Goal: Task Accomplishment & Management: Manage account settings

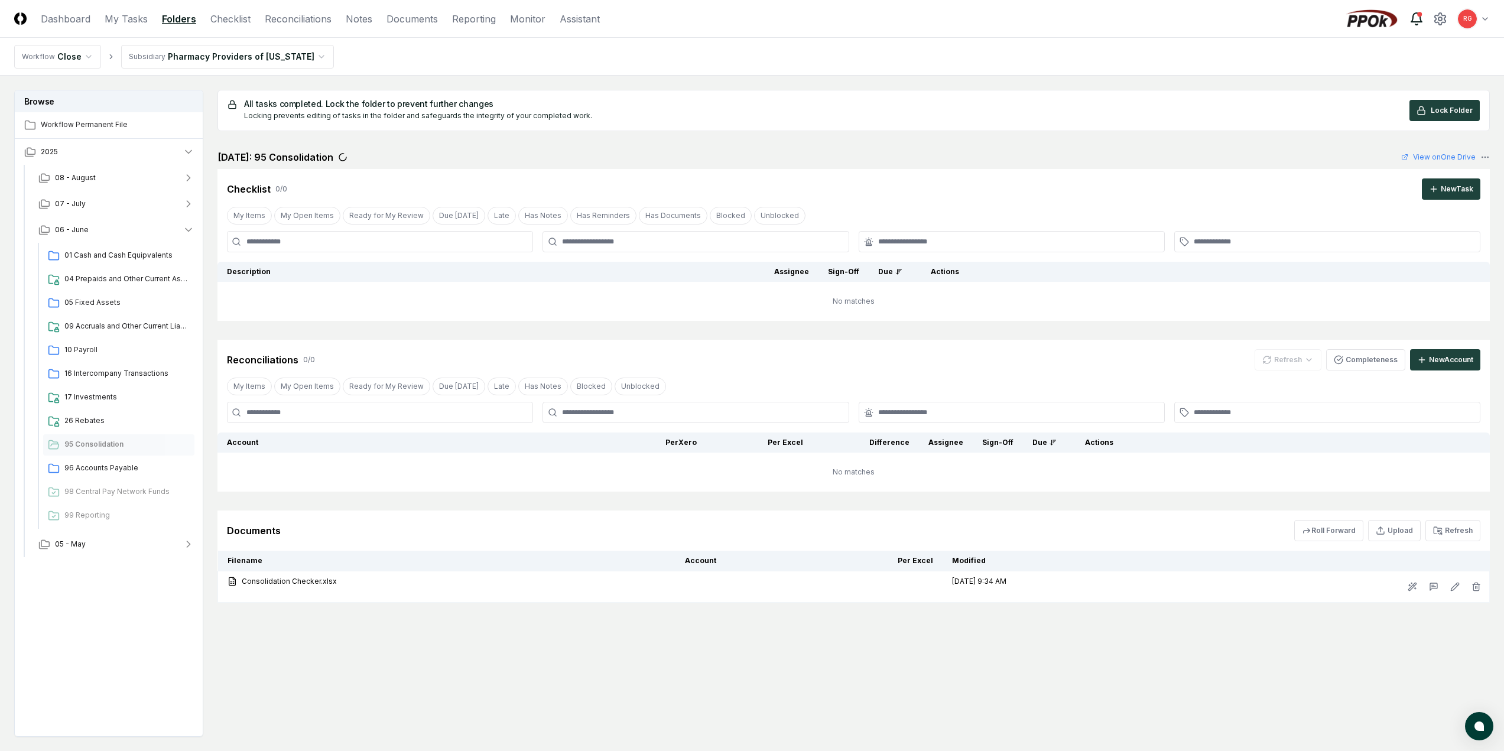
click at [1415, 16] on icon at bounding box center [1416, 19] width 14 height 14
click at [792, 29] on header "CloseCore Dashboard My Tasks Folders Checklist Reconciliations Notes Documents …" at bounding box center [752, 19] width 1504 height 38
click at [193, 62] on html "CloseCore Dashboard My Tasks Folders Checklist Reconciliations Notes Documents …" at bounding box center [752, 411] width 1504 height 822
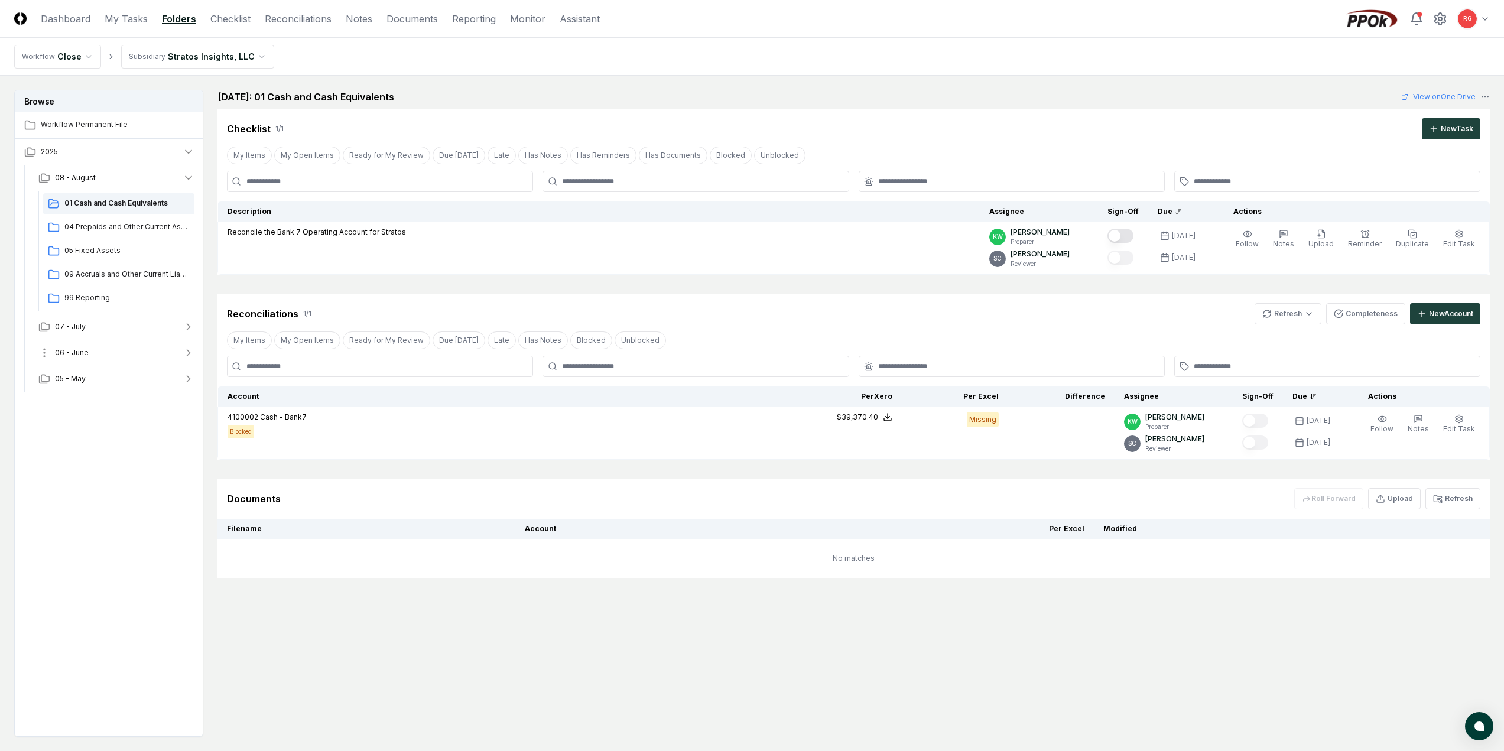
click at [75, 356] on span "06 - June" at bounding box center [72, 352] width 34 height 11
click at [86, 471] on span "99 Reporting" at bounding box center [126, 472] width 125 height 11
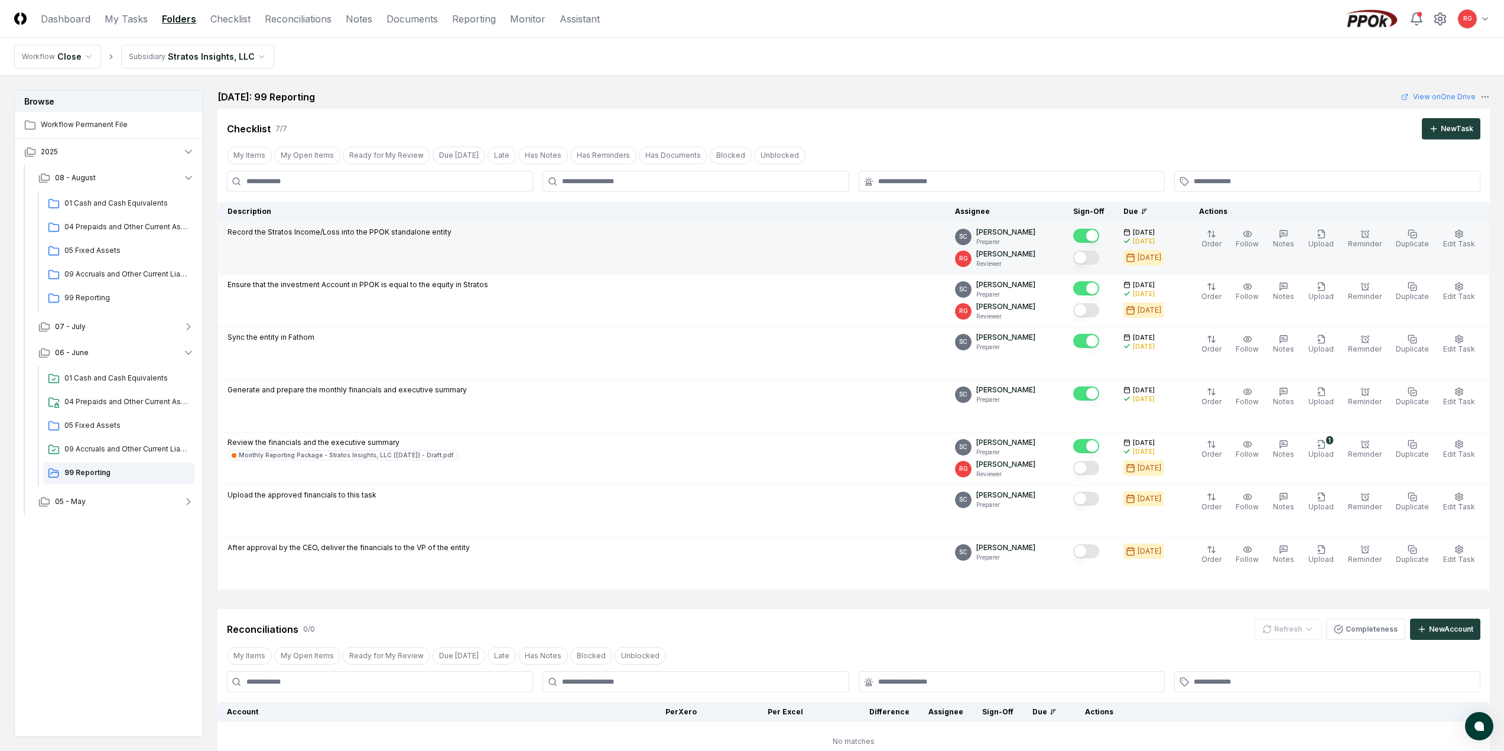
click at [1099, 255] on button "Mark complete" at bounding box center [1086, 258] width 26 height 14
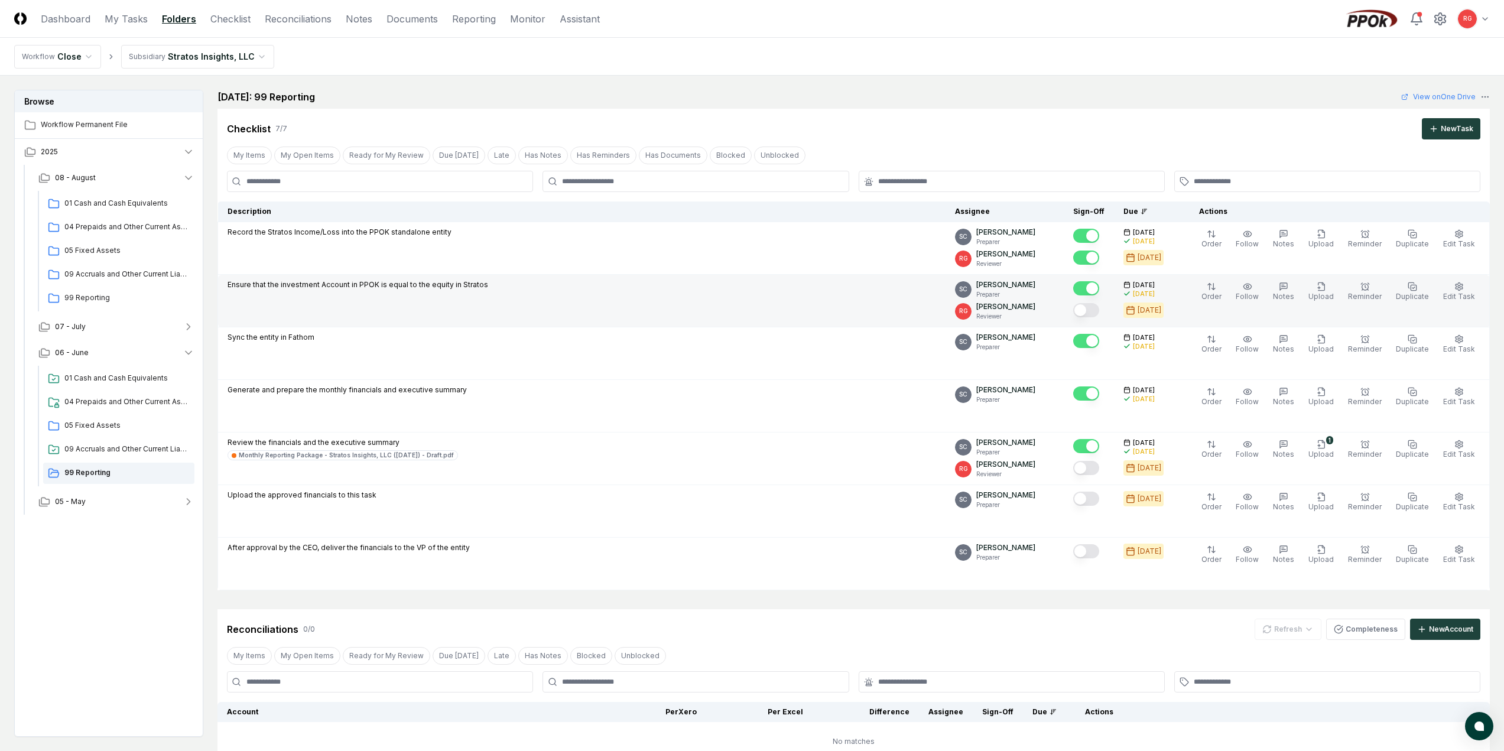
click at [1099, 310] on button "Mark complete" at bounding box center [1086, 310] width 26 height 14
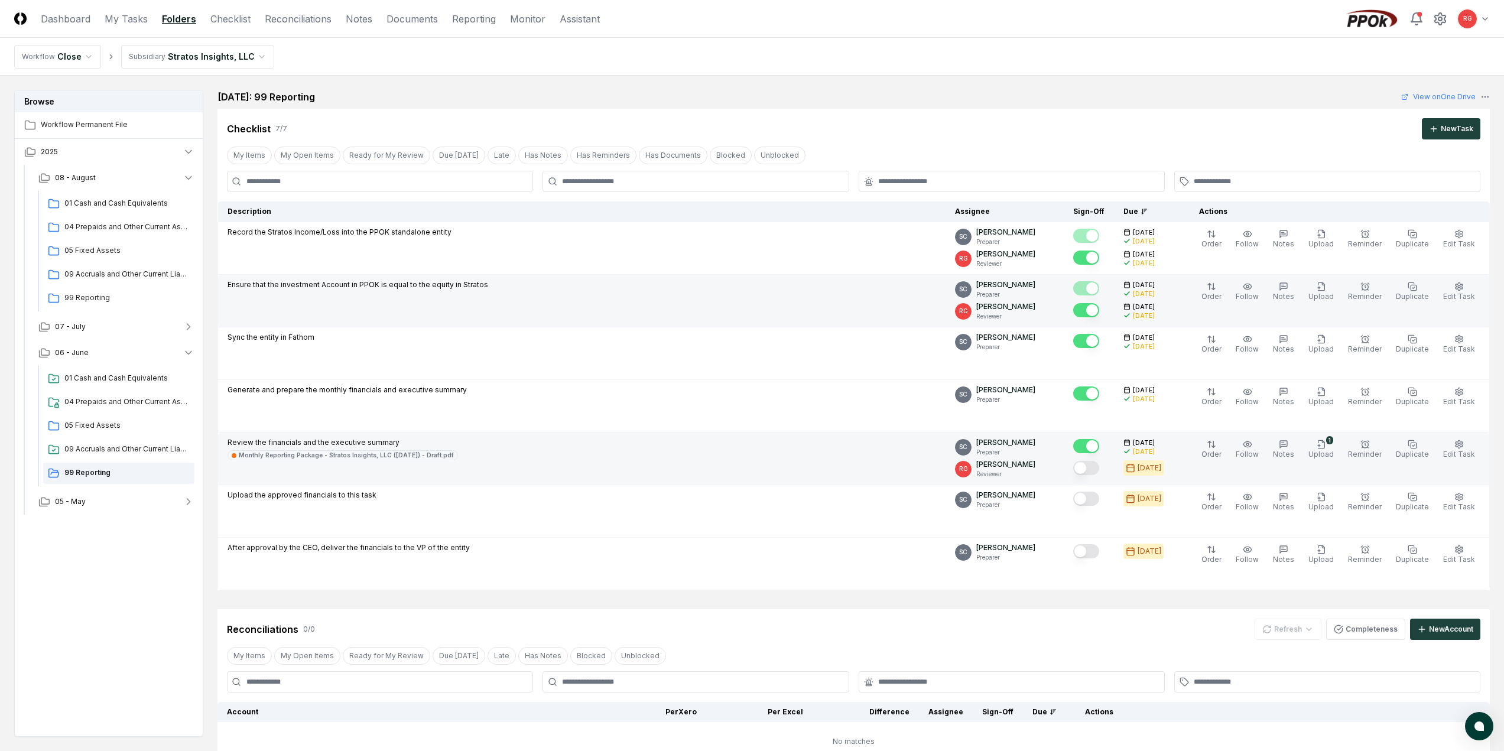
click at [1099, 467] on button "Mark complete" at bounding box center [1086, 468] width 26 height 14
